Goal: Task Accomplishment & Management: Manage account settings

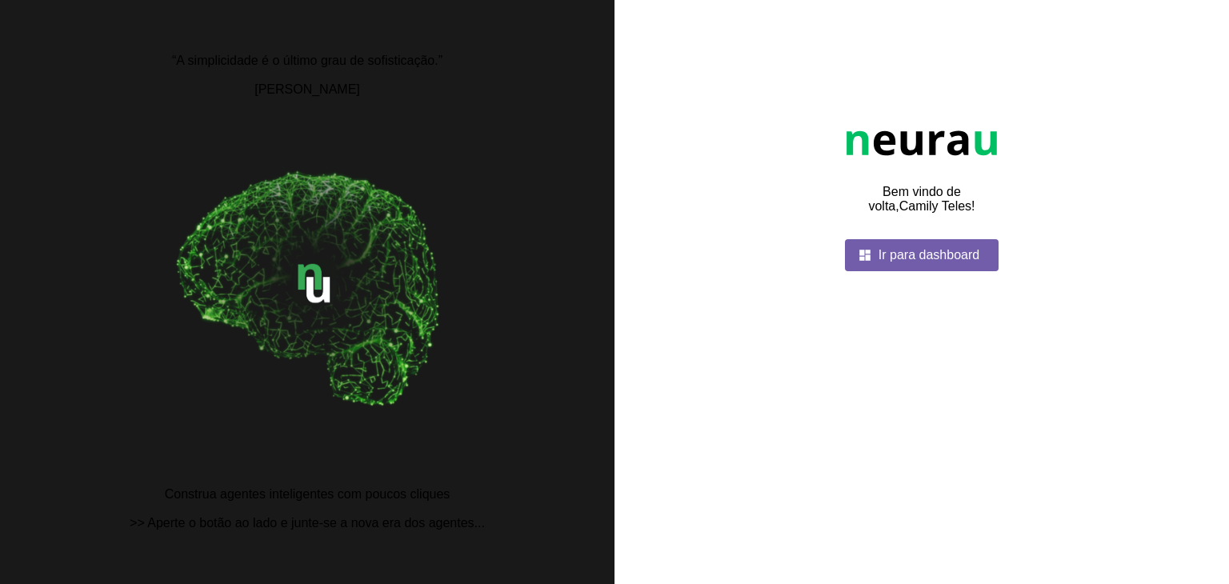
click at [904, 274] on span at bounding box center [922, 255] width 154 height 38
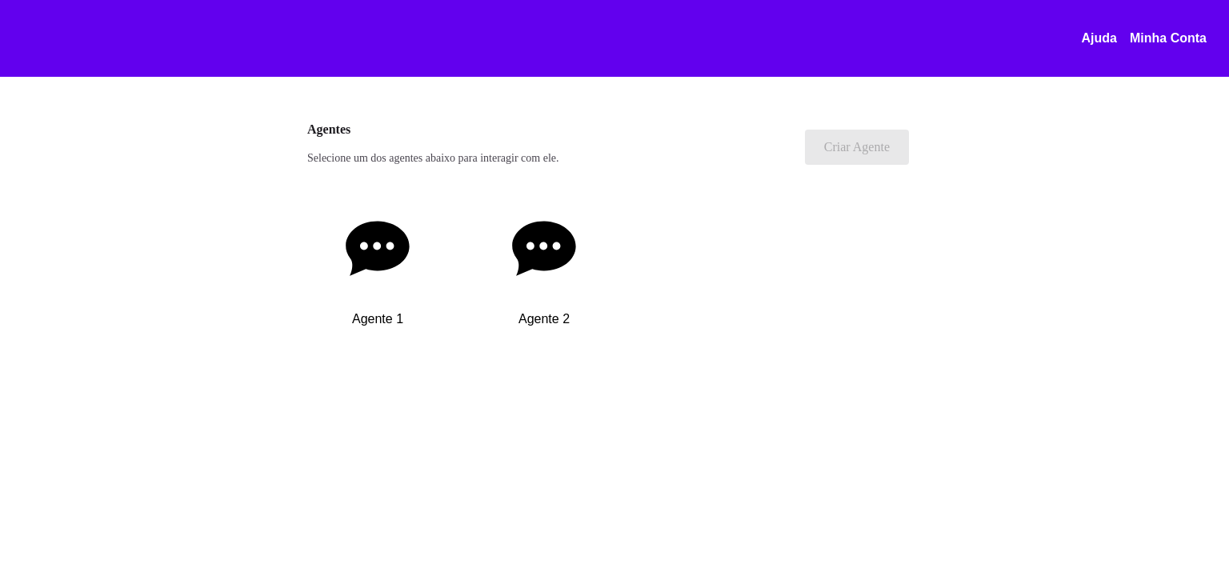
click at [1182, 38] on link "Minha Conta" at bounding box center [1175, 38] width 90 height 14
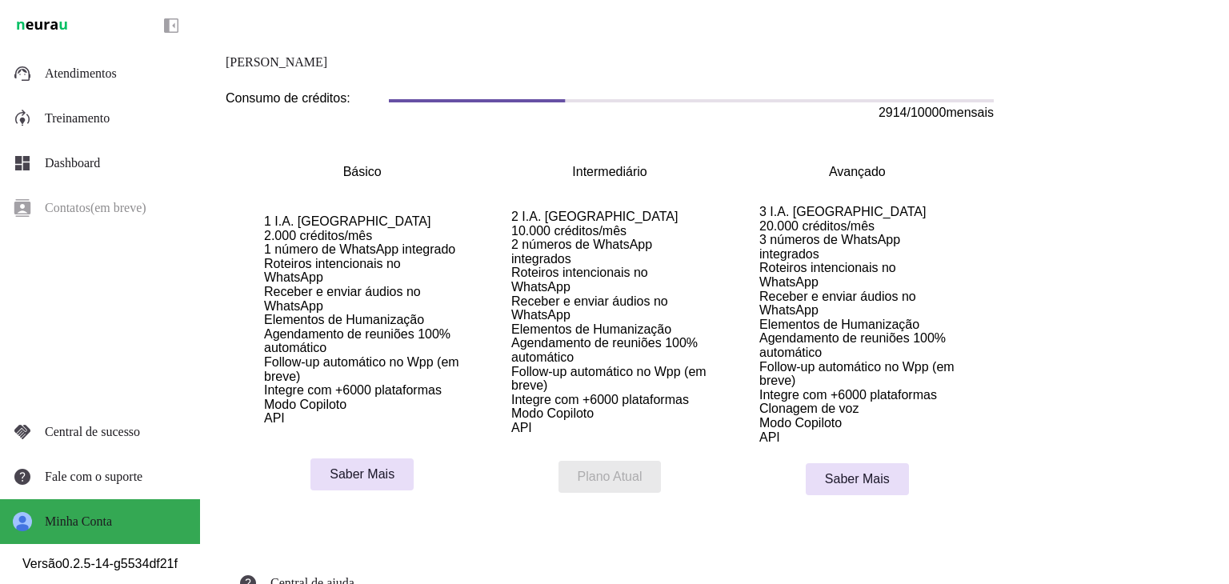
scroll to position [404, 0]
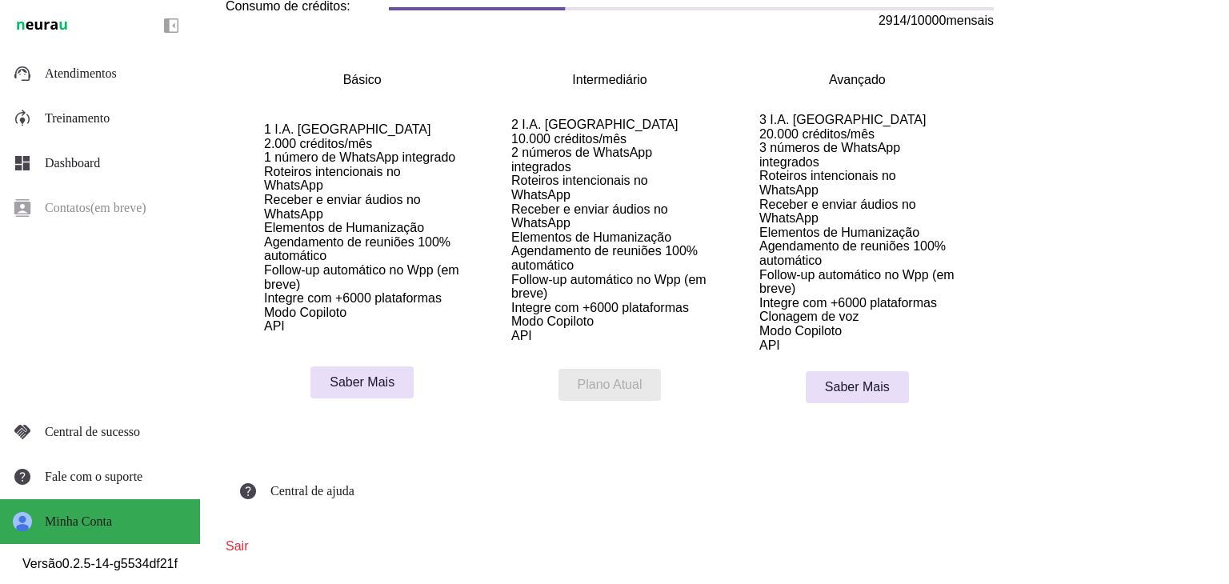
click at [230, 539] on link "Sair" at bounding box center [237, 546] width 22 height 14
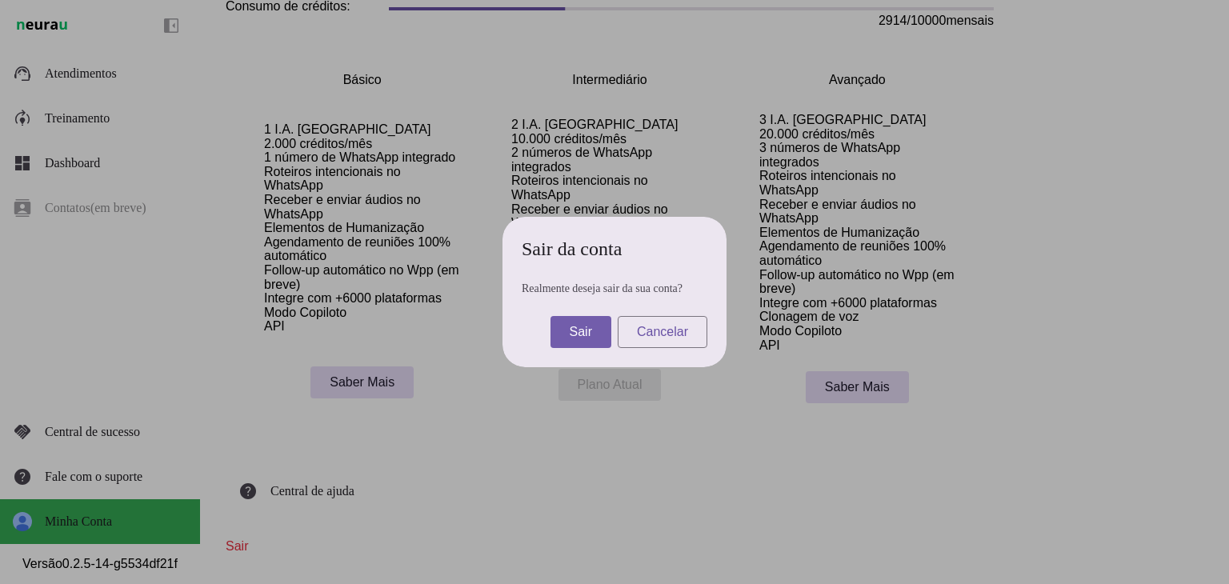
click at [601, 326] on span at bounding box center [580, 332] width 61 height 38
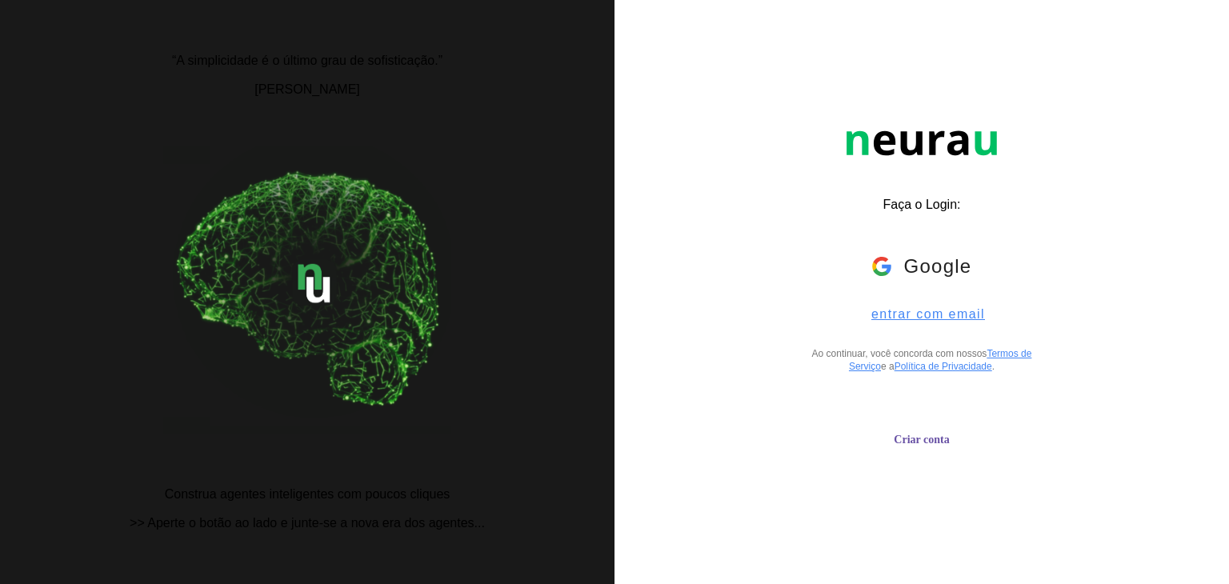
click at [921, 318] on span "entrar com email" at bounding box center [921, 314] width 126 height 14
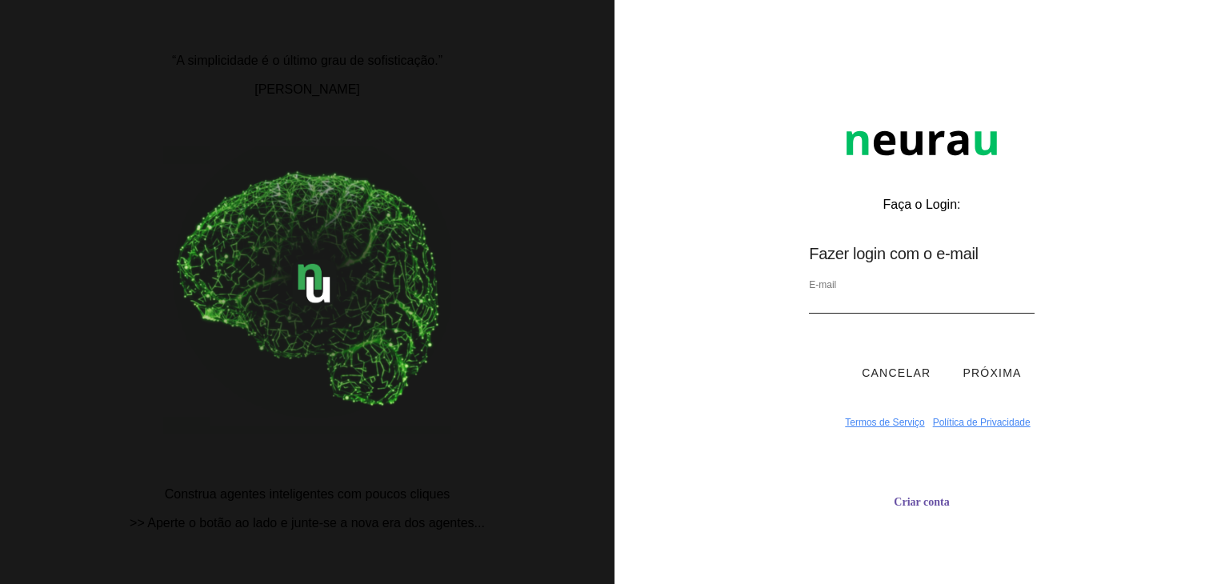
click at [868, 299] on input "email" at bounding box center [921, 303] width 225 height 22
type input "[EMAIL_ADDRESS][DOMAIN_NAME]"
click at [975, 371] on button "Próxima" at bounding box center [992, 373] width 84 height 48
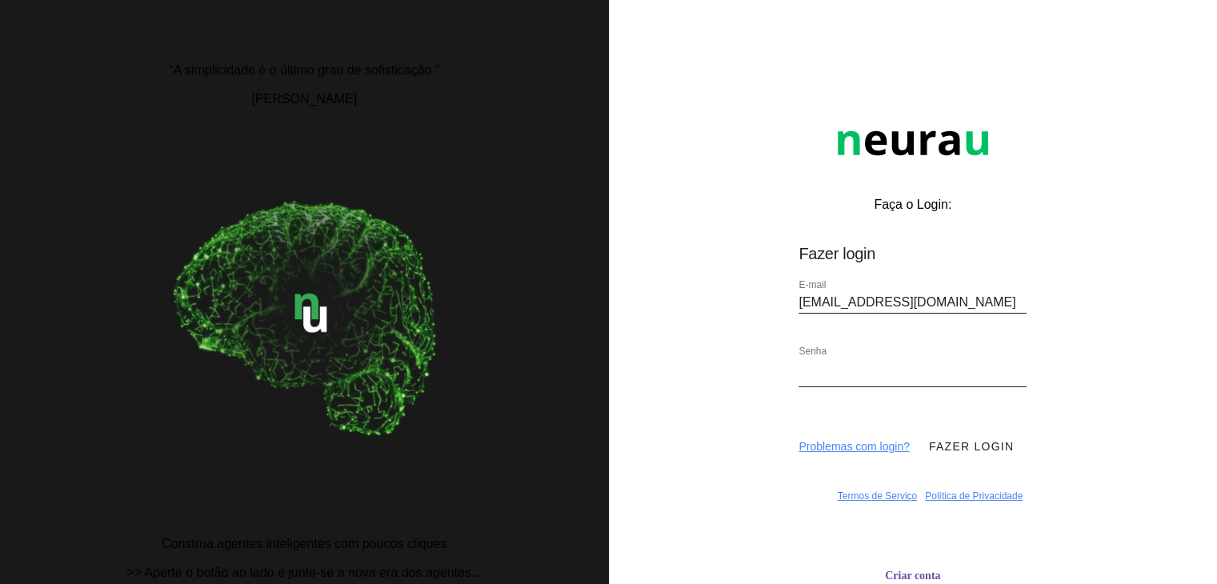
click at [951, 425] on button "Fazer login" at bounding box center [971, 446] width 110 height 48
